Goal: Information Seeking & Learning: Check status

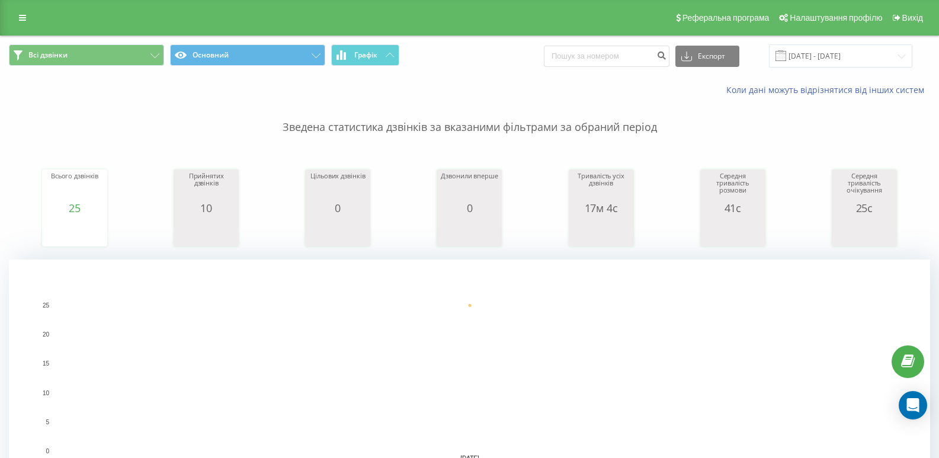
click at [12, 7] on div "Реферальна програма Налаштування профілю Вихід" at bounding box center [469, 18] width 939 height 36
click at [20, 16] on icon at bounding box center [22, 18] width 7 height 8
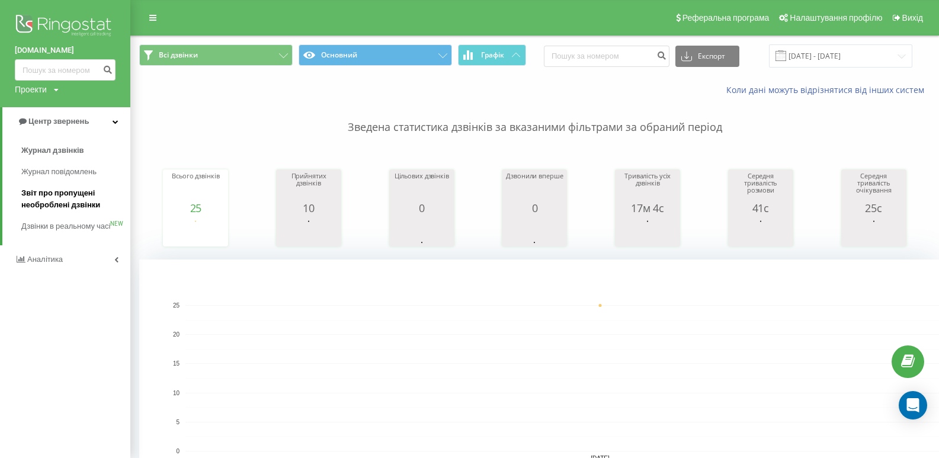
click at [56, 199] on span "Звіт про пропущені необроблені дзвінки" at bounding box center [72, 199] width 103 height 24
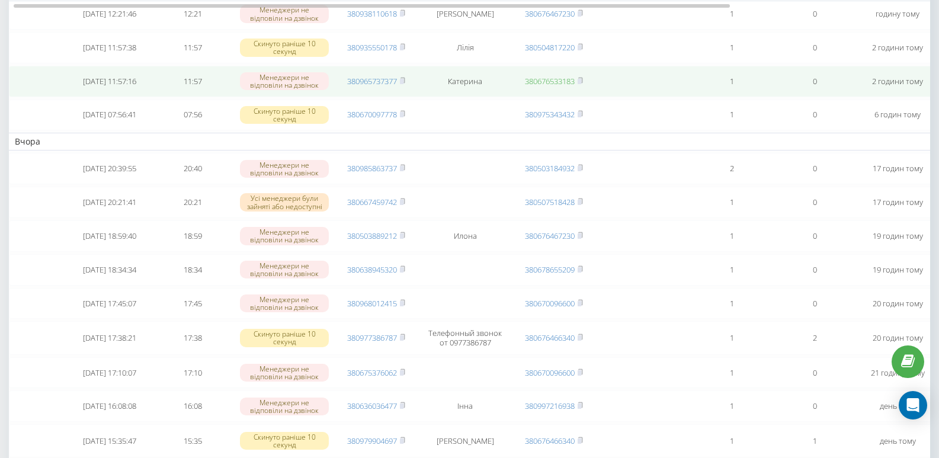
scroll to position [237, 0]
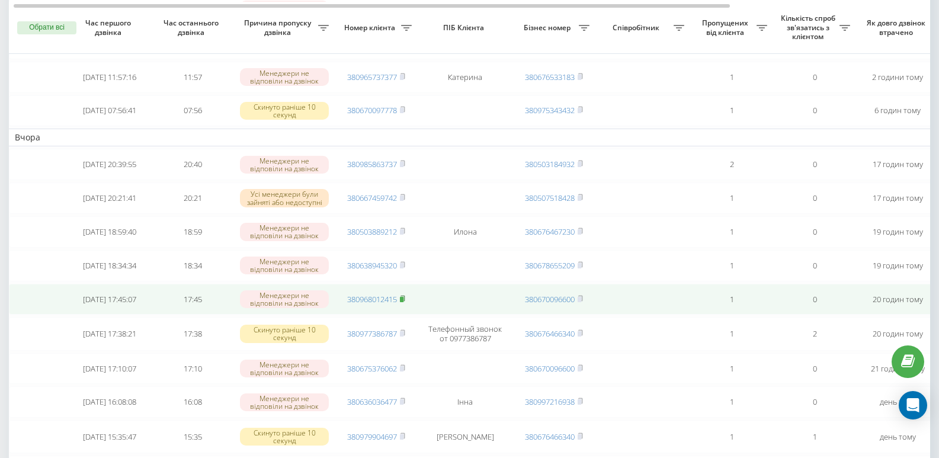
click at [402, 302] on rect at bounding box center [402, 299] width 4 height 5
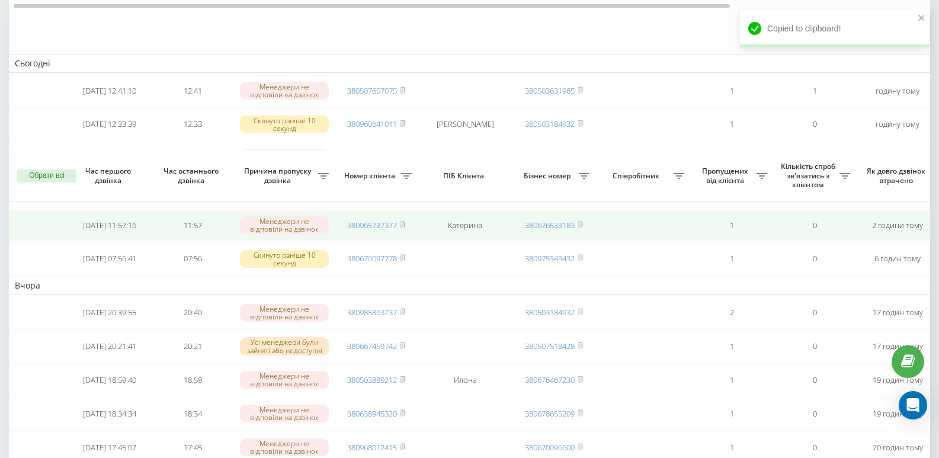
scroll to position [0, 0]
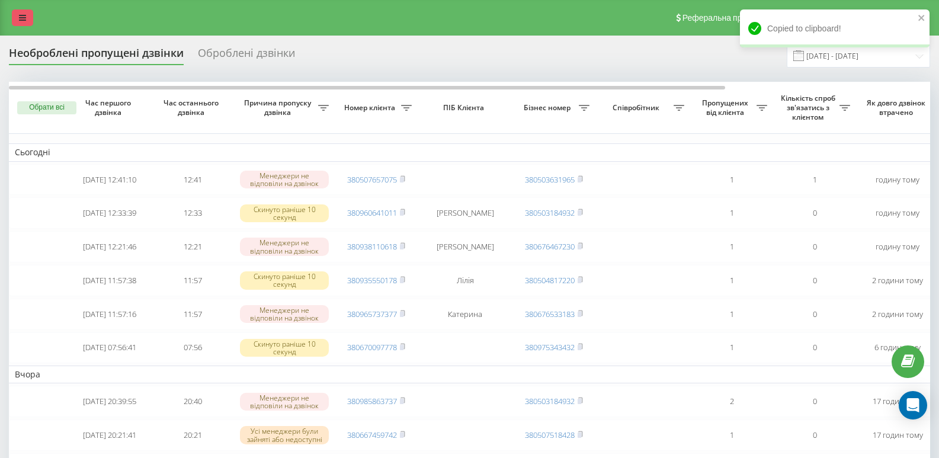
click at [24, 14] on icon at bounding box center [22, 18] width 7 height 8
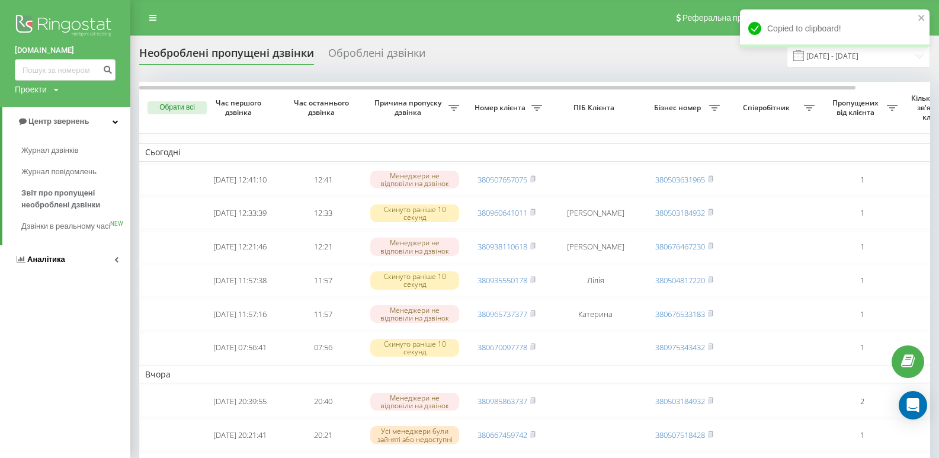
click at [47, 264] on span "Аналiтика" at bounding box center [46, 259] width 38 height 9
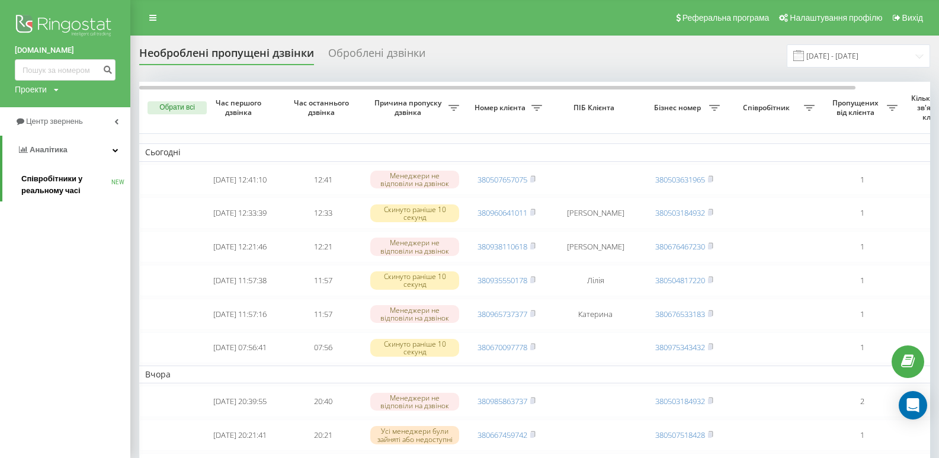
click at [54, 188] on span "Співробітники у реальному часі" at bounding box center [66, 185] width 90 height 24
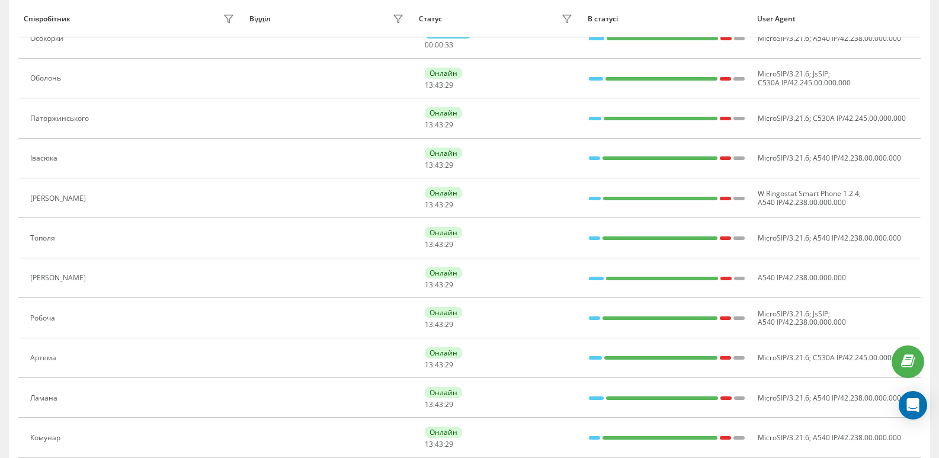
scroll to position [237, 0]
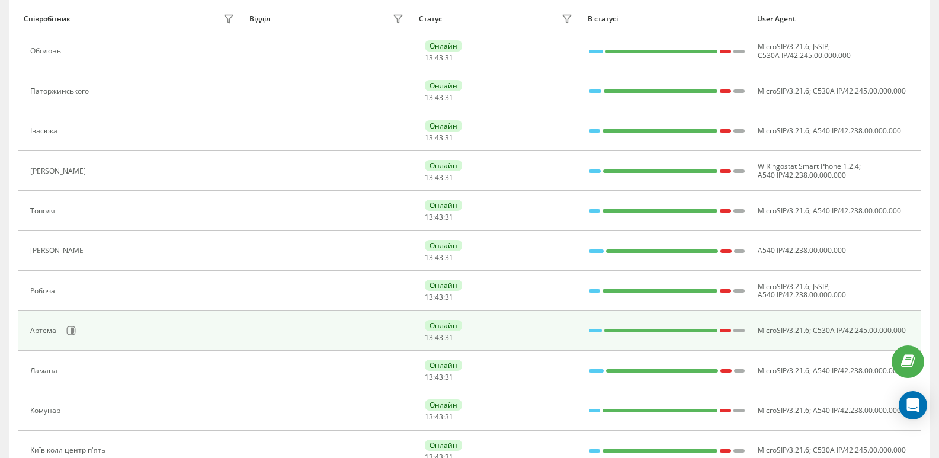
click at [39, 331] on div "Артема" at bounding box center [44, 331] width 29 height 8
click at [75, 330] on icon at bounding box center [71, 331] width 9 height 9
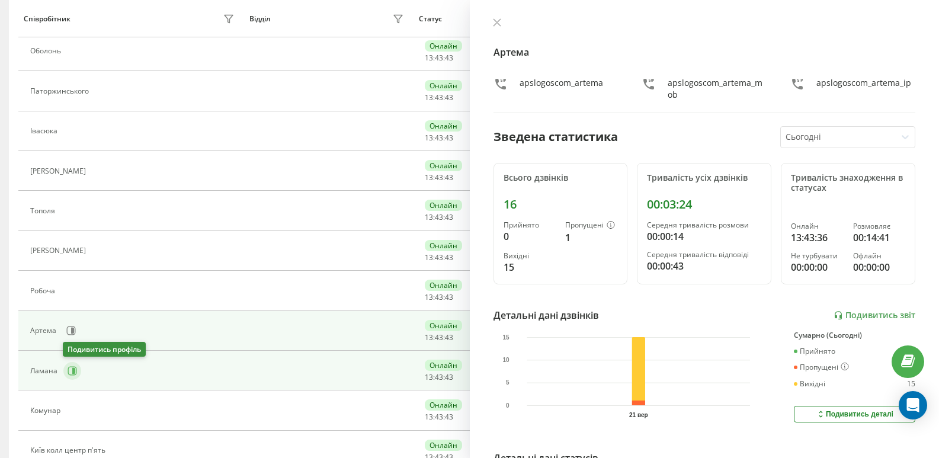
click at [68, 369] on icon at bounding box center [72, 370] width 9 height 9
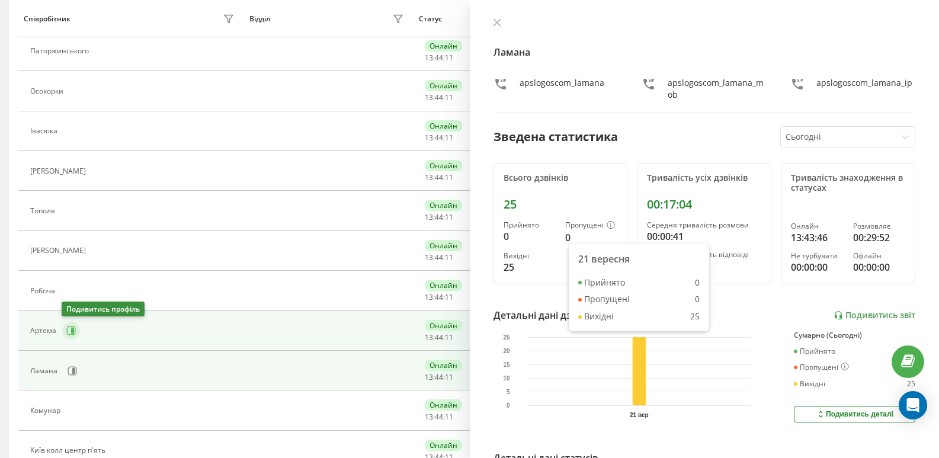
click at [74, 331] on icon at bounding box center [70, 330] width 9 height 9
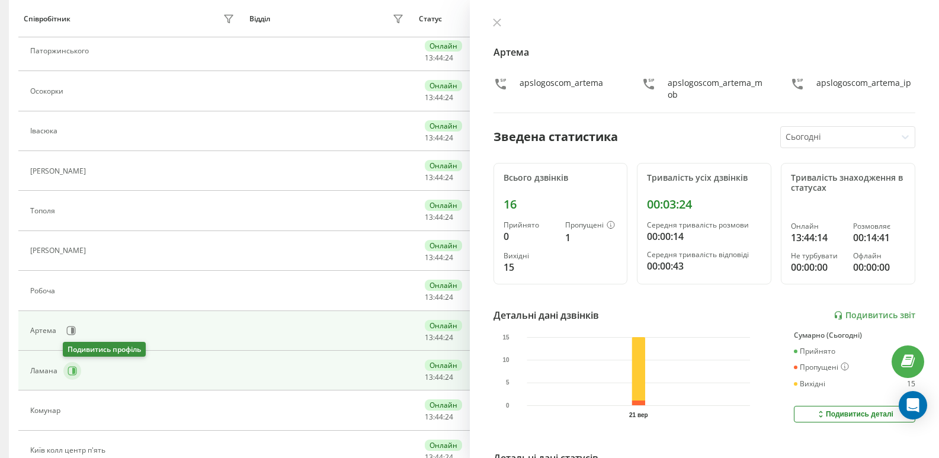
click at [74, 372] on icon at bounding box center [73, 371] width 3 height 6
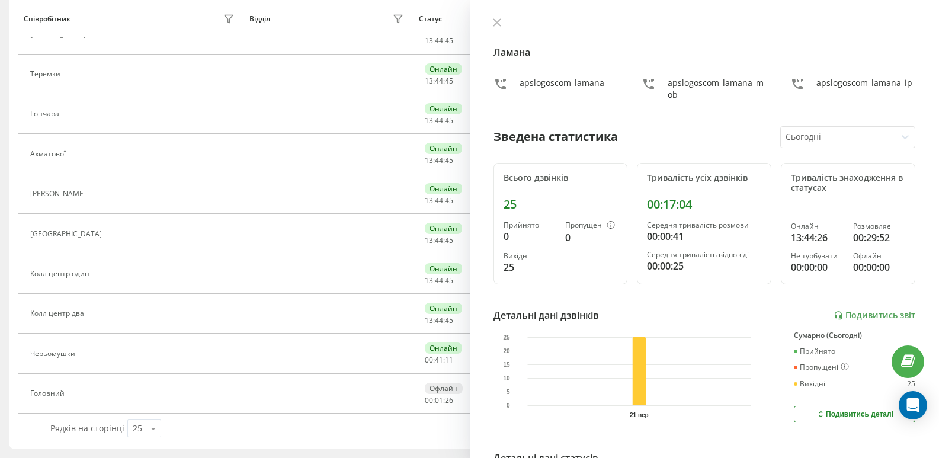
click at [510, 206] on div "25" at bounding box center [561, 204] width 114 height 14
click at [504, 236] on div "0" at bounding box center [530, 236] width 52 height 14
click at [510, 270] on div "25" at bounding box center [530, 267] width 52 height 14
click at [608, 226] on icon at bounding box center [611, 225] width 8 height 8
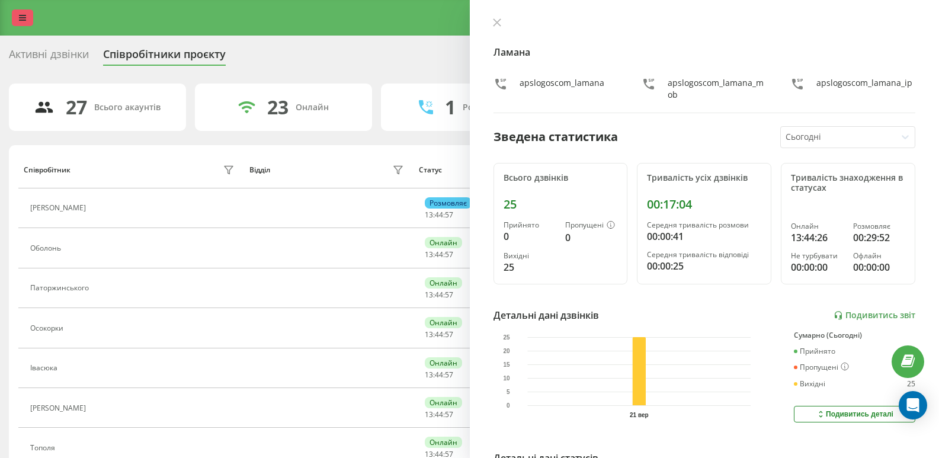
click at [23, 12] on link at bounding box center [22, 17] width 21 height 17
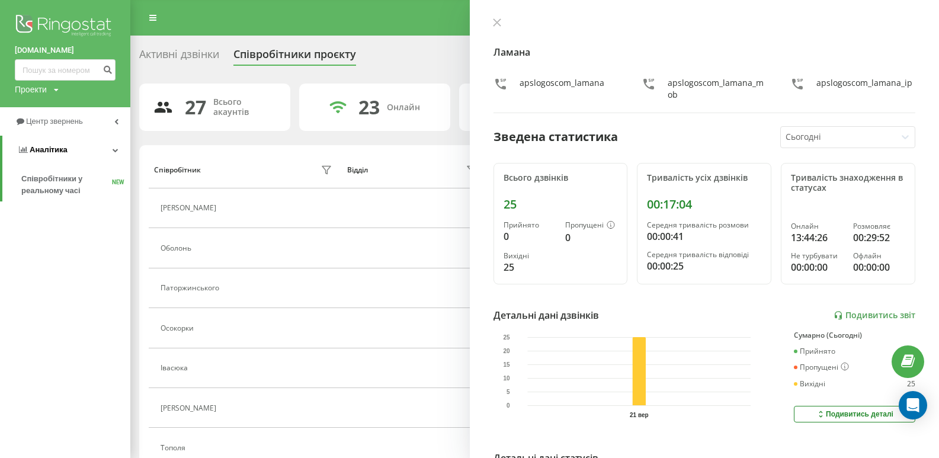
click at [115, 150] on icon at bounding box center [116, 150] width 6 height 6
click at [116, 118] on link "Центр звернень" at bounding box center [65, 121] width 130 height 28
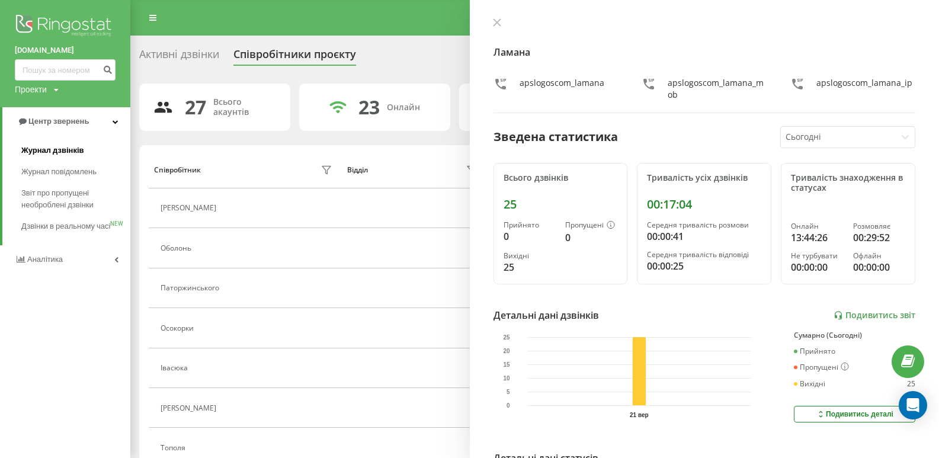
click at [56, 152] on span "Журнал дзвінків" at bounding box center [52, 151] width 63 height 12
